Goal: Find specific page/section: Find specific page/section

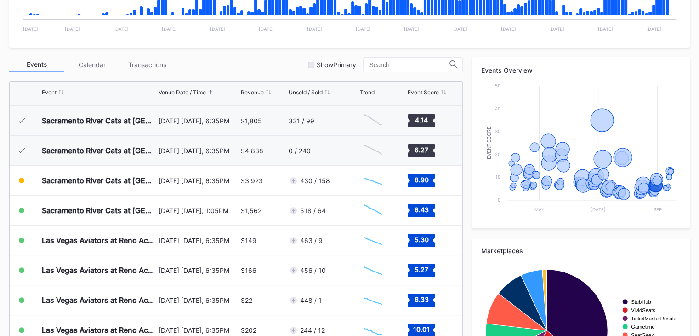
scroll to position [278, 0]
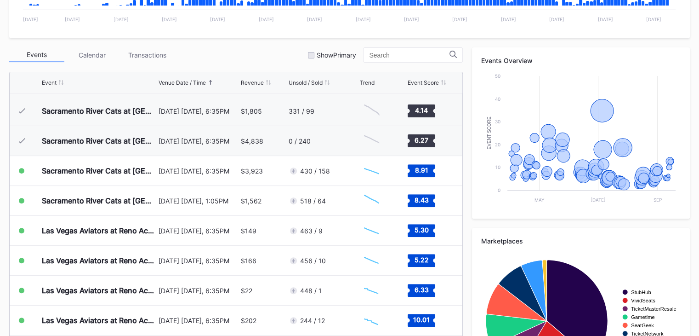
scroll to position [288, 0]
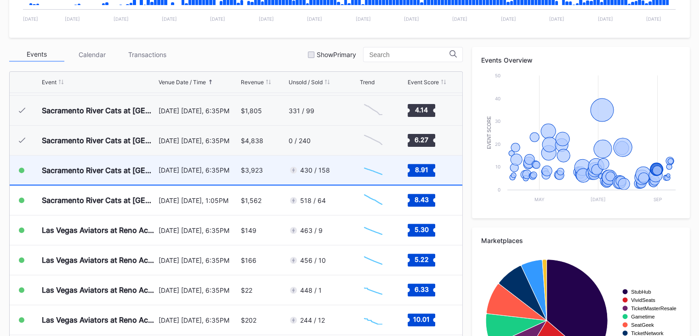
click at [343, 170] on div "430 / 158" at bounding box center [323, 169] width 69 height 29
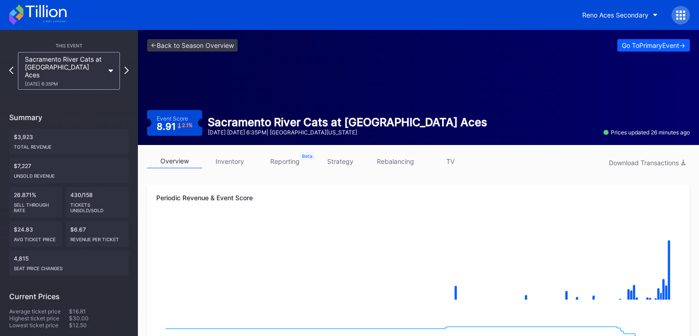
click at [55, 15] on icon at bounding box center [37, 15] width 57 height 20
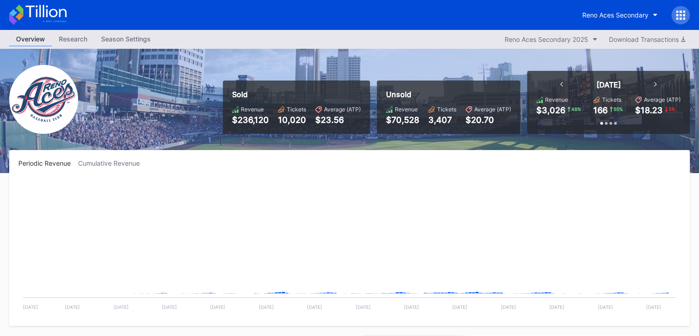
scroll to position [1970, 0]
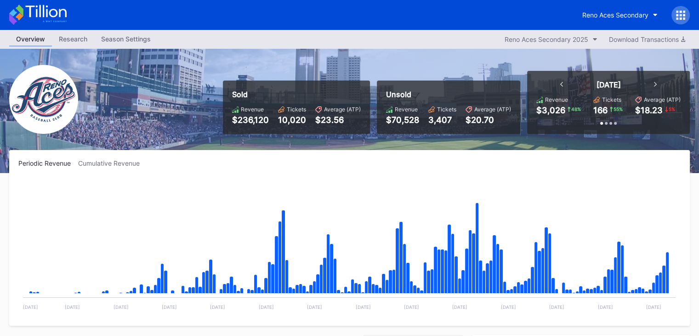
scroll to position [1970, 0]
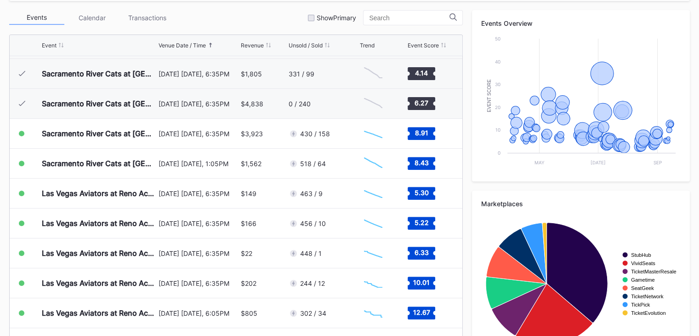
scroll to position [325, 0]
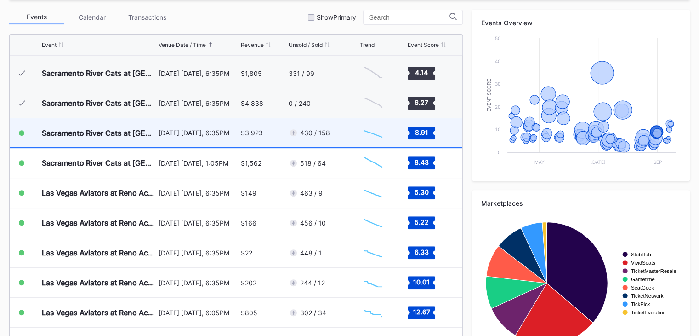
click at [338, 132] on div "430 / 158" at bounding box center [323, 132] width 69 height 29
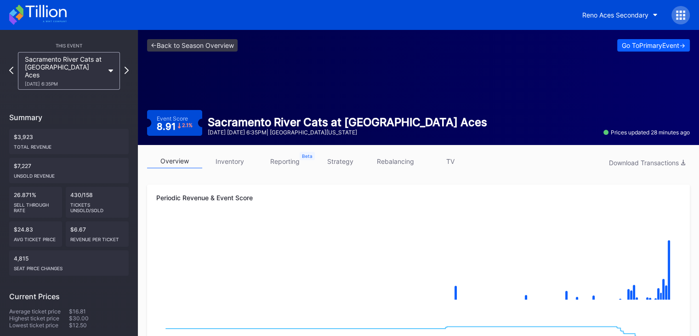
click at [232, 160] on link "inventory" at bounding box center [229, 161] width 55 height 14
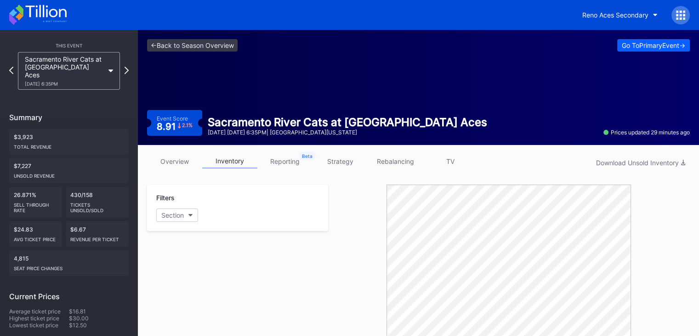
click at [52, 19] on icon at bounding box center [37, 15] width 57 height 20
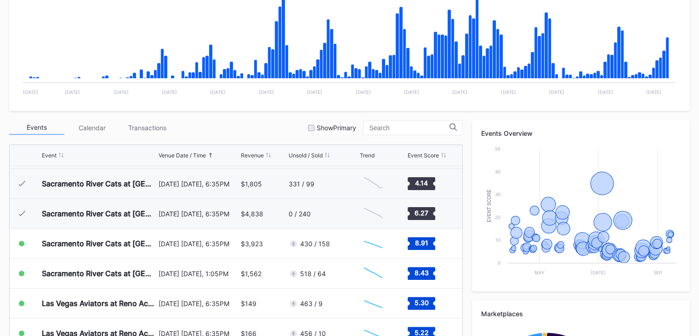
scroll to position [217, 0]
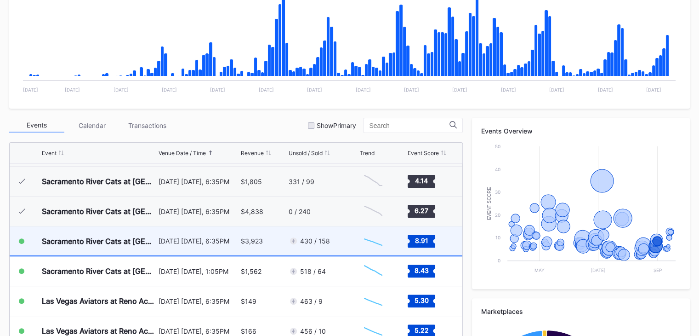
click at [343, 241] on div "430 / 158" at bounding box center [323, 240] width 69 height 29
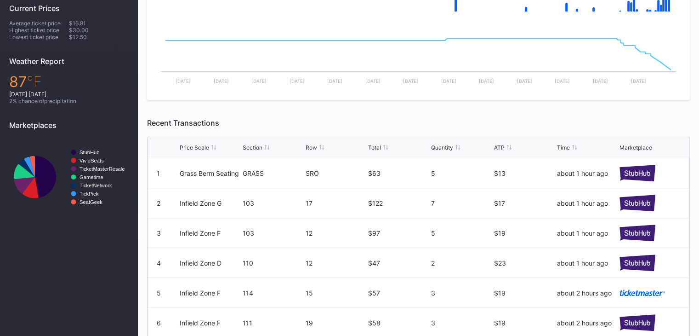
scroll to position [289, 0]
